Goal: Communication & Community: Answer question/provide support

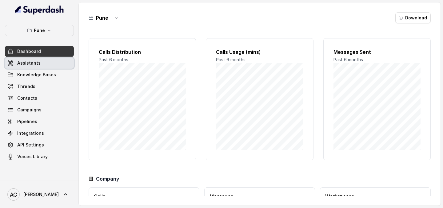
click at [48, 66] on link "Assistants" at bounding box center [39, 62] width 69 height 11
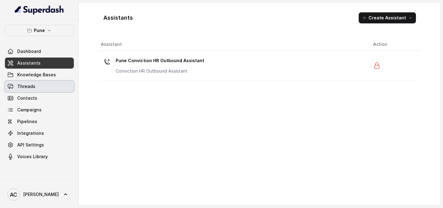
click at [37, 88] on link "Threads" at bounding box center [39, 86] width 69 height 11
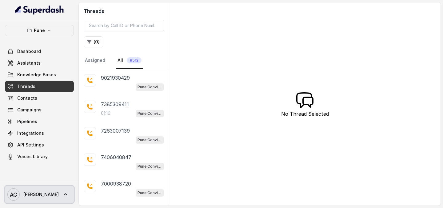
click at [41, 190] on link "AC [PERSON_NAME]" at bounding box center [39, 194] width 69 height 17
click at [238, 98] on div "Pune Dashboard Assistants Knowledge Bases Threads Contacts Campaigns Pipelines …" at bounding box center [221, 104] width 443 height 208
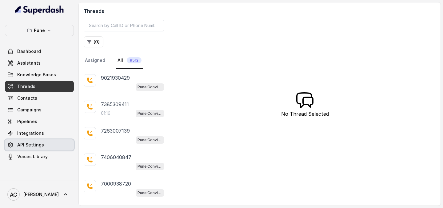
click at [42, 148] on link "API Settings" at bounding box center [39, 144] width 69 height 11
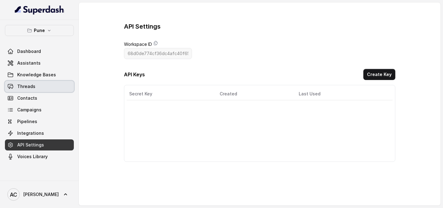
click at [36, 87] on link "Threads" at bounding box center [39, 86] width 69 height 11
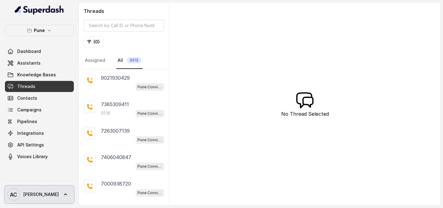
click at [62, 197] on icon at bounding box center [65, 194] width 6 height 6
click at [36, 146] on nav "Pune Dashboard Assistants Knowledge Bases Threads Contacts Campaigns Pipelines …" at bounding box center [39, 104] width 79 height 208
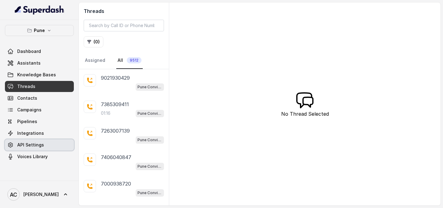
click at [36, 146] on span "API Settings" at bounding box center [30, 145] width 27 height 6
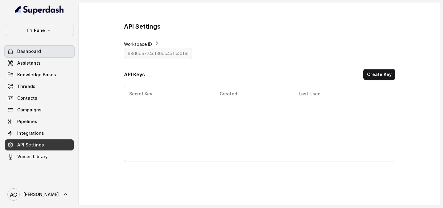
click at [42, 56] on link "Dashboard" at bounding box center [39, 51] width 69 height 11
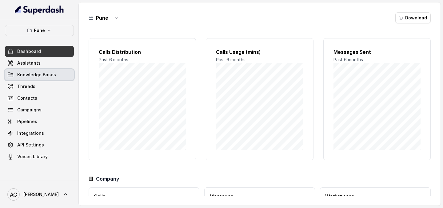
click at [34, 71] on link "Knowledge Bases" at bounding box center [39, 74] width 69 height 11
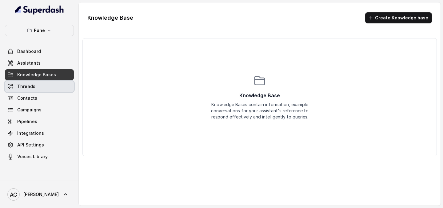
click at [32, 83] on link "Threads" at bounding box center [39, 86] width 69 height 11
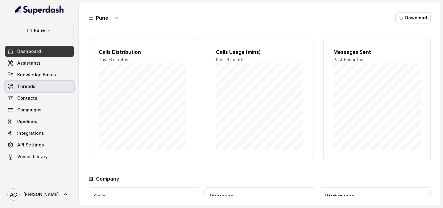
click at [30, 83] on span "Threads" at bounding box center [26, 86] width 18 height 6
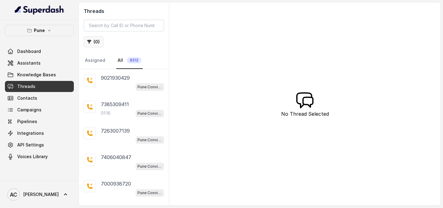
click at [96, 40] on button "( 0 )" at bounding box center [94, 41] width 20 height 11
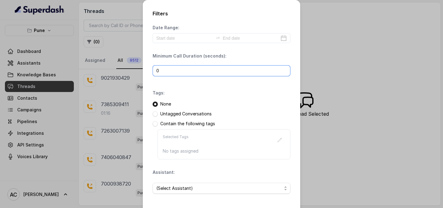
click at [174, 68] on input "0" at bounding box center [222, 70] width 138 height 11
click at [180, 190] on span "(Select Assistant)" at bounding box center [218, 187] width 125 height 7
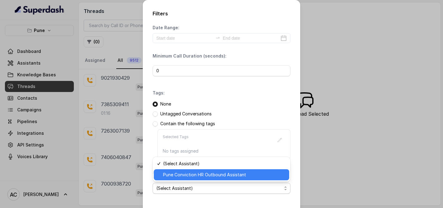
click at [180, 175] on span "Pune Conviction HR Outbound Assistant" at bounding box center [224, 174] width 122 height 7
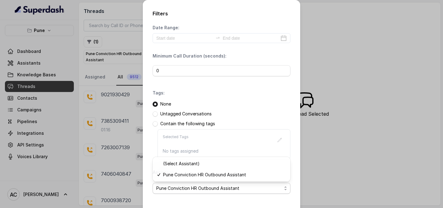
click at [215, 186] on span "Pune Conviction HR Outbound Assistant" at bounding box center [218, 187] width 125 height 7
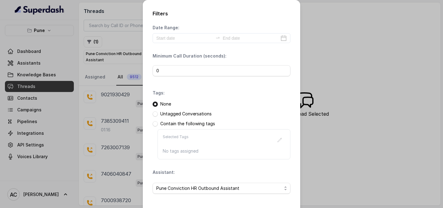
click at [311, 147] on div "Filters Date Range: Minimum Call Duration (seconds): 0 Tags: None Untagged Conv…" at bounding box center [221, 104] width 443 height 208
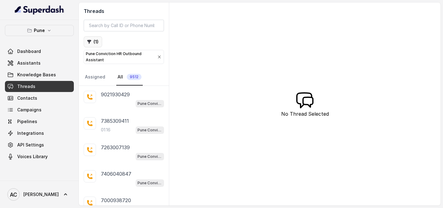
click at [93, 40] on button "( 1 )" at bounding box center [93, 41] width 18 height 11
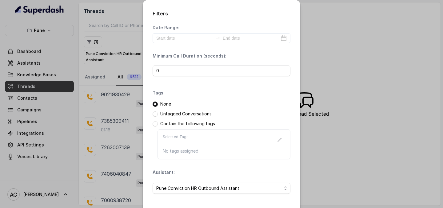
click at [115, 108] on div "Filters Date Range: Minimum Call Duration (seconds): 0 Tags: None Untagged Conv…" at bounding box center [221, 104] width 443 height 208
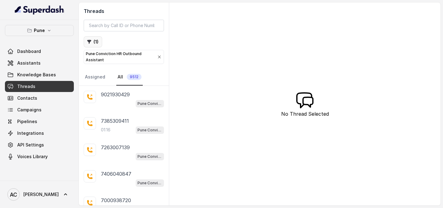
click at [100, 43] on button "( 1 )" at bounding box center [93, 41] width 18 height 11
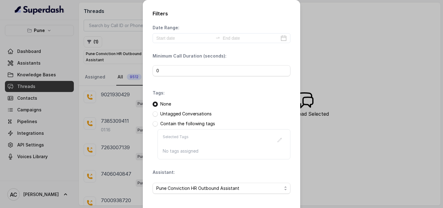
click at [260, 17] on h2 "Filters" at bounding box center [222, 13] width 138 height 7
click at [267, 18] on div "Filters Date Range: Minimum Call Duration (seconds): 0 Tags: None Untagged Conv…" at bounding box center [221, 129] width 157 height 259
click at [328, 37] on div "Filters Date Range: Minimum Call Duration (seconds): 0 Tags: None Untagged Conv…" at bounding box center [221, 104] width 443 height 208
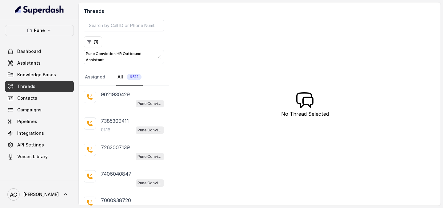
click at [328, 37] on div "Threads ( 1 ) Pune Conviction HR Outbound Assistant Assigned All 9512 902193042…" at bounding box center [260, 103] width 362 height 203
click at [99, 42] on button "( 1 )" at bounding box center [93, 41] width 18 height 11
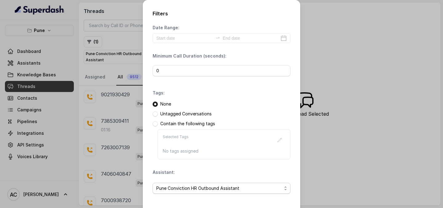
scroll to position [56, 0]
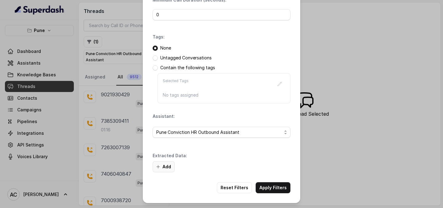
click at [170, 168] on button "Add" at bounding box center [164, 166] width 22 height 11
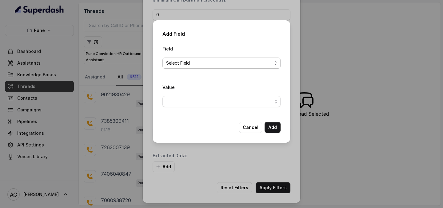
click at [201, 61] on span "Select Field" at bounding box center [219, 62] width 106 height 7
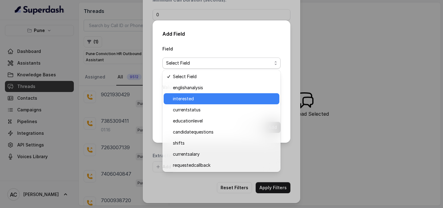
click at [202, 99] on span "interested" at bounding box center [224, 98] width 103 height 7
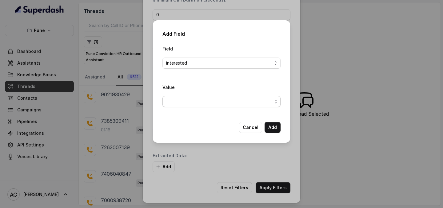
click at [235, 100] on span "button" at bounding box center [221, 101] width 118 height 11
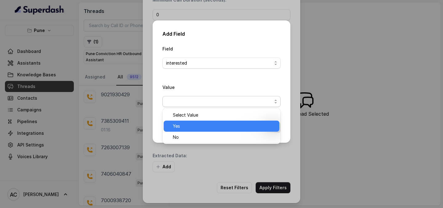
click at [220, 125] on span "Yes" at bounding box center [224, 125] width 103 height 7
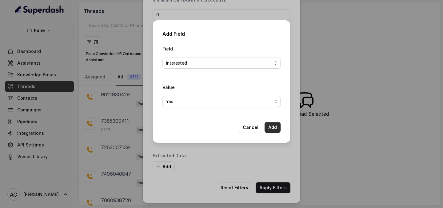
click at [270, 131] on button "Add" at bounding box center [272, 127] width 16 height 11
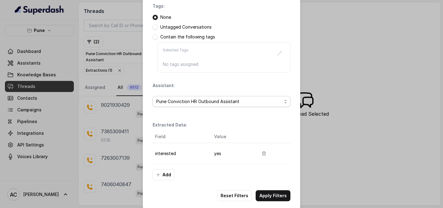
scroll to position [95, 0]
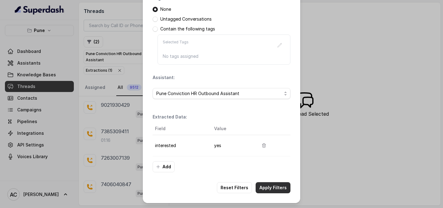
click at [268, 188] on button "Apply Filters" at bounding box center [273, 187] width 35 height 11
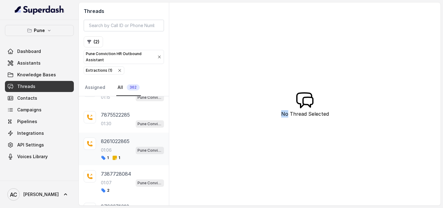
scroll to position [413, 0]
click at [123, 117] on p "7875522285" at bounding box center [115, 114] width 29 height 7
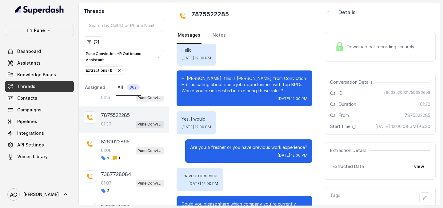
scroll to position [9, 0]
click at [424, 198] on icon "button" at bounding box center [424, 197] width 5 height 5
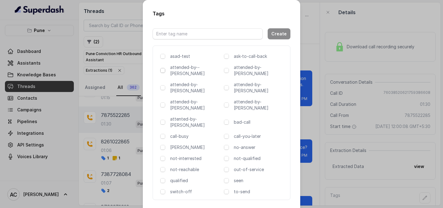
click at [162, 68] on span at bounding box center [162, 70] width 5 height 5
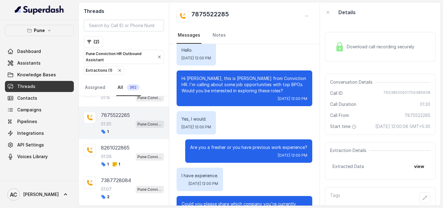
click at [208, 14] on h2 "7875522285" at bounding box center [210, 16] width 38 height 12
click at [213, 33] on link "Notes" at bounding box center [219, 35] width 16 height 17
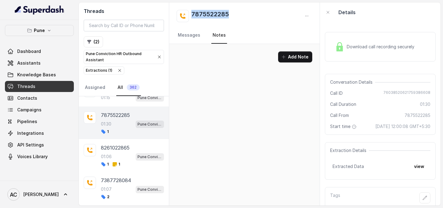
click at [213, 33] on link "Notes" at bounding box center [219, 35] width 16 height 17
click at [288, 57] on button "Add Note" at bounding box center [295, 56] width 34 height 11
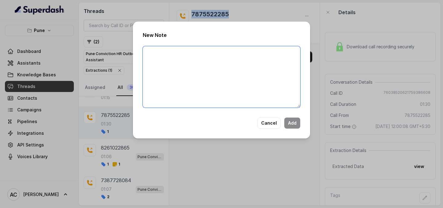
click at [226, 70] on textarea at bounding box center [221, 76] width 157 height 61
type textarea "V"
type textarea "C"
type textarea "V"
click at [196, 54] on textarea at bounding box center [221, 76] width 157 height 61
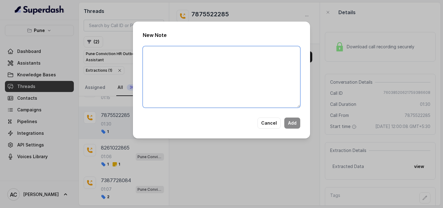
type textarea "V"
type textarea "C"
click at [202, 11] on div "New Note Cancel Add" at bounding box center [221, 104] width 443 height 208
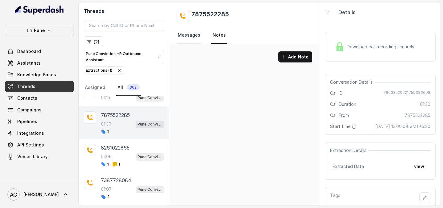
click at [193, 40] on link "Messages" at bounding box center [188, 35] width 25 height 17
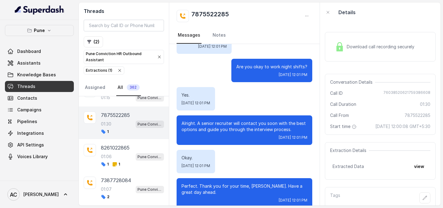
scroll to position [508, 0]
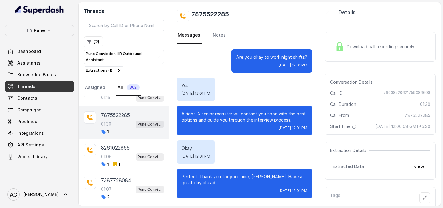
click at [220, 8] on div "7875522285 Messages Notes" at bounding box center [244, 23] width 150 height 42
click at [212, 34] on link "Notes" at bounding box center [219, 35] width 16 height 17
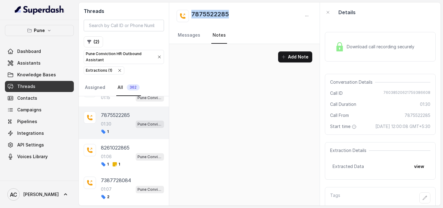
scroll to position [0, 0]
click at [296, 57] on button "Add Note" at bounding box center [295, 56] width 34 height 11
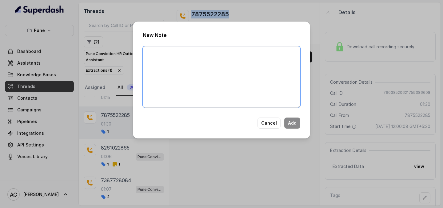
click at [177, 57] on textarea at bounding box center [221, 76] width 157 height 61
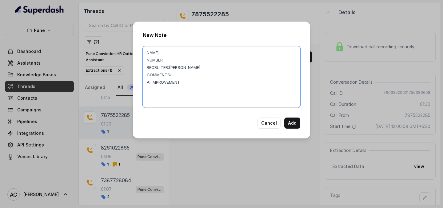
click at [174, 54] on textarea "NAME: NUMBER: RECRUITER:Komal COMMENTS: AI IMPROVEMENT:" at bounding box center [221, 76] width 157 height 61
click at [171, 60] on textarea "NAME:Aasma NUMBER: RECRUITER:Komal COMMENTS: AI IMPROVEMENT:" at bounding box center [221, 76] width 157 height 61
click at [178, 76] on textarea "NAME:Aasma NUMBER:7975522285 RECRUITER:Komal COMMENTS: AI IMPROVEMENT:" at bounding box center [221, 76] width 157 height 61
type textarea "NAME:Aasma NUMBER:7975522285 RECRUITER:Komal COMMENTS: she is currently working…"
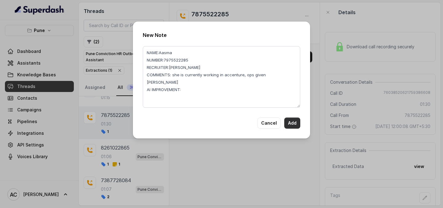
click at [289, 121] on button "Add" at bounding box center [292, 122] width 16 height 11
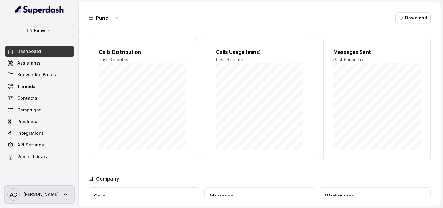
click at [34, 193] on span "[PERSON_NAME]" at bounding box center [40, 194] width 35 height 6
click at [146, 27] on div "Pune Dashboard Assistants Knowledge Bases Threads Contacts Campaigns Pipelines …" at bounding box center [221, 104] width 443 height 208
